Goal: Find contact information: Find contact information

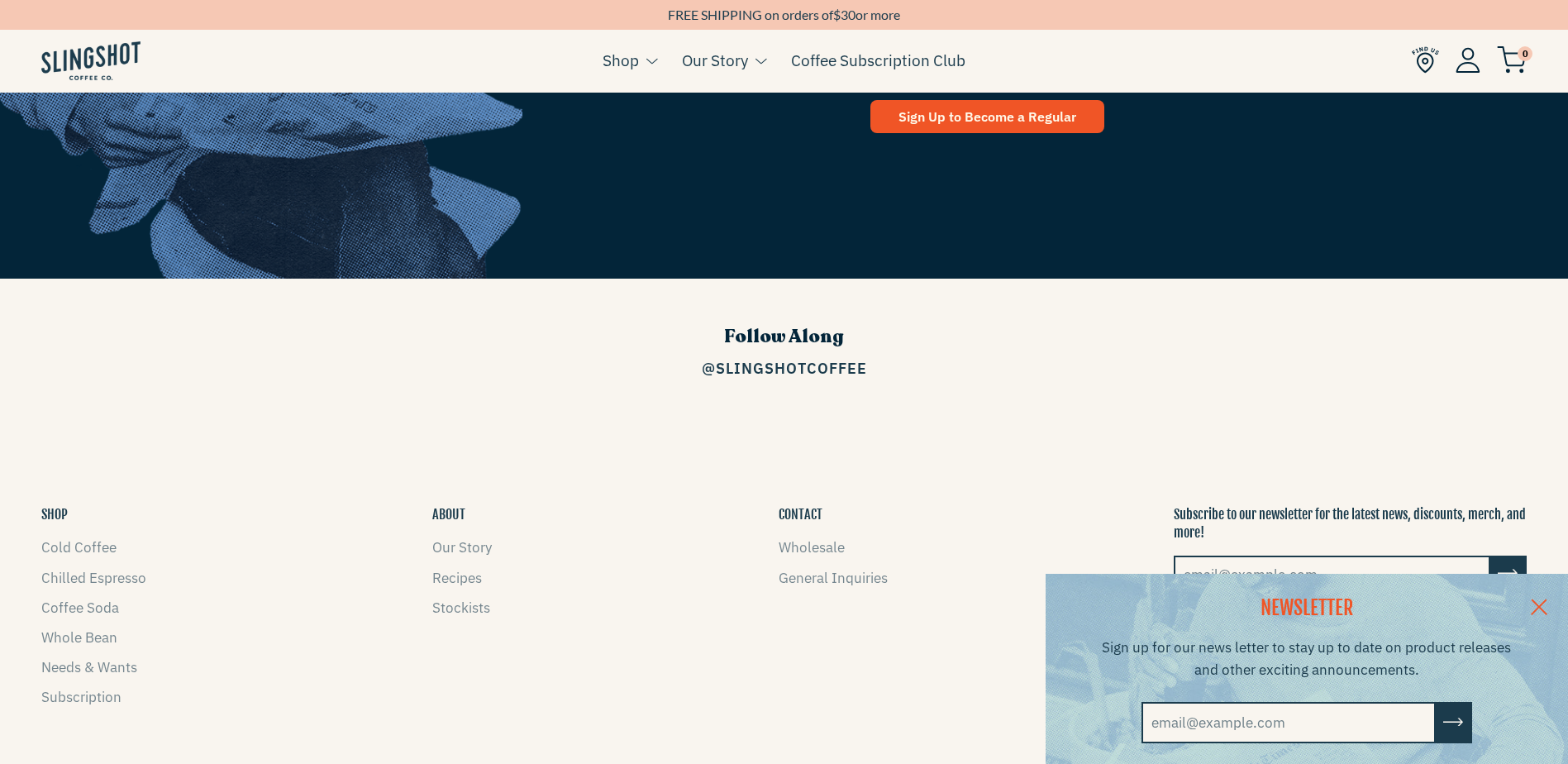
scroll to position [2646, 0]
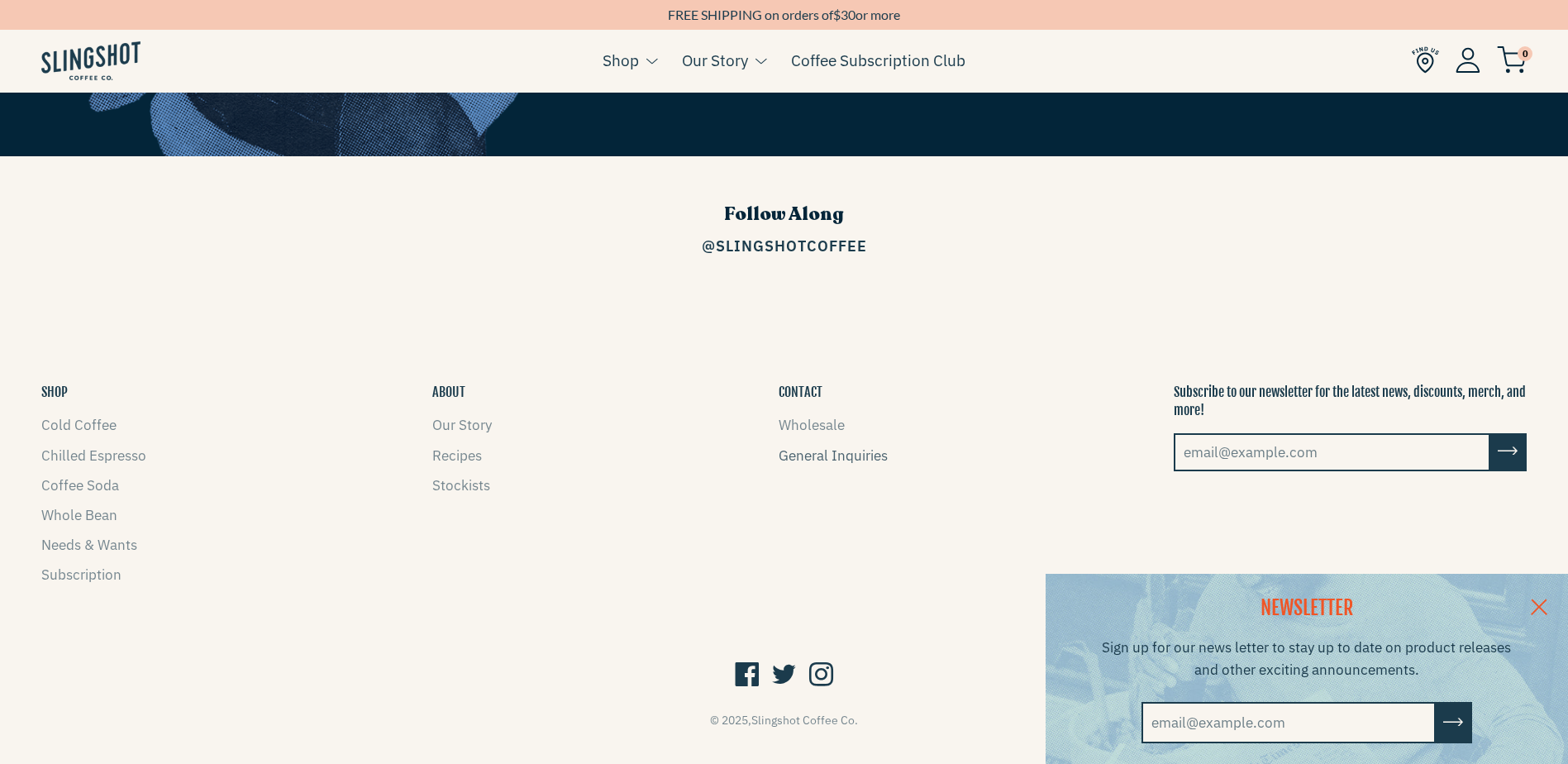
click at [822, 447] on link "General Inquiries" at bounding box center [834, 456] width 109 height 19
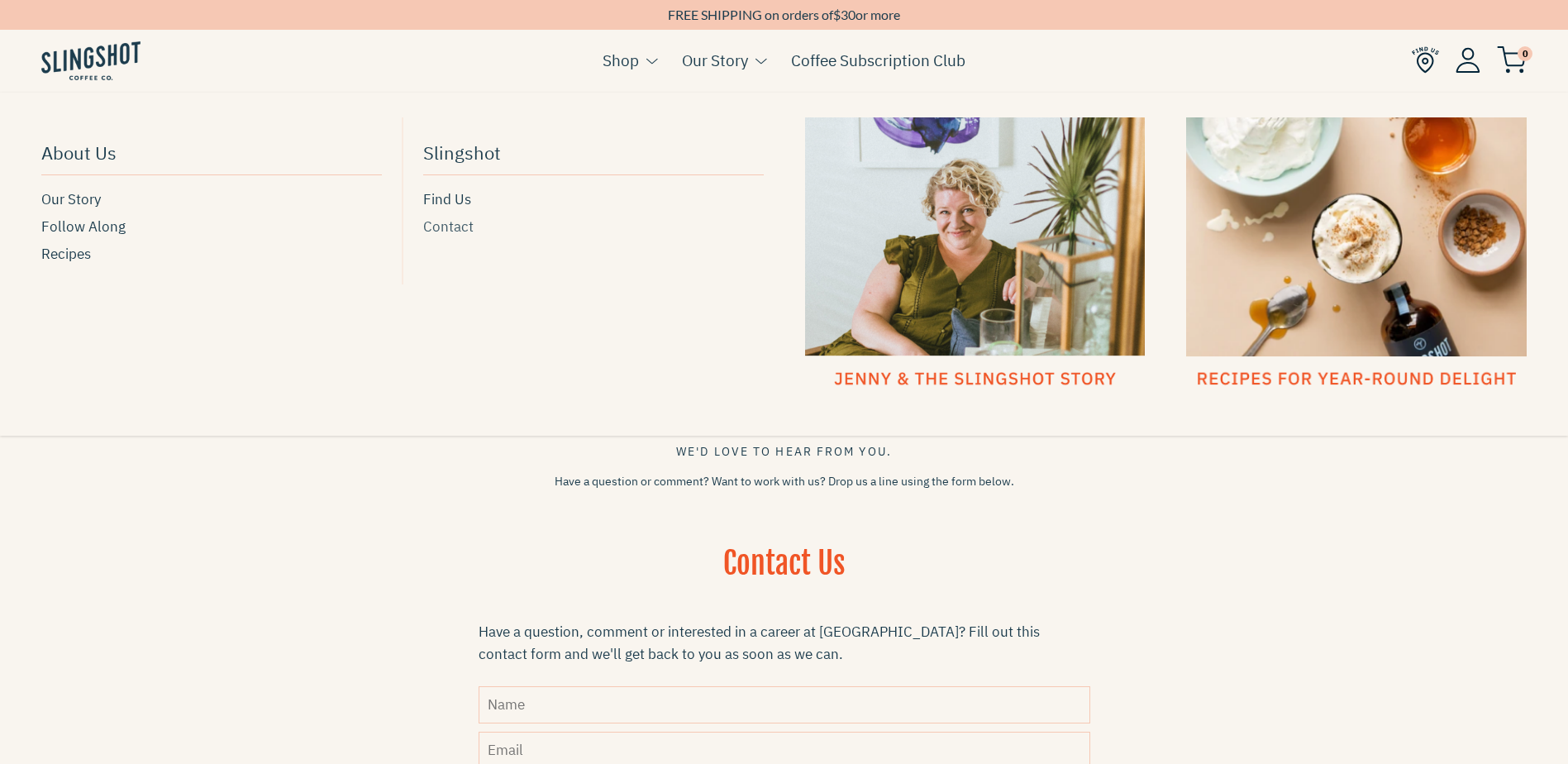
click at [457, 224] on span "Contact" at bounding box center [448, 226] width 50 height 22
